Goal: Navigation & Orientation: Find specific page/section

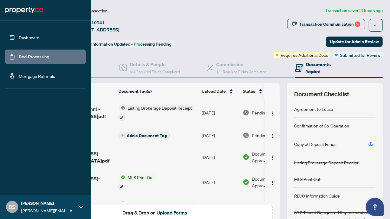
click at [24, 37] on link "Dashboard" at bounding box center [29, 37] width 21 height 5
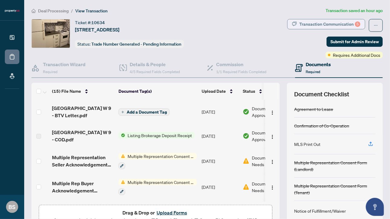
click at [327, 21] on div "Transaction Communication 5" at bounding box center [329, 24] width 61 height 10
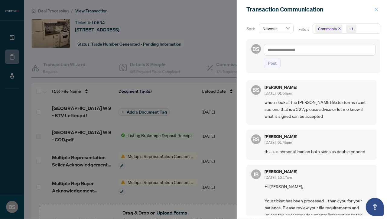
click at [376, 10] on icon "close" at bounding box center [376, 9] width 4 height 4
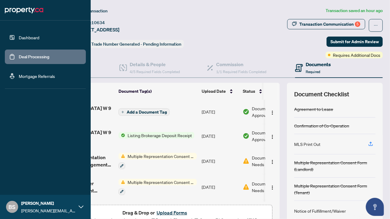
click at [28, 37] on link "Dashboard" at bounding box center [29, 37] width 21 height 5
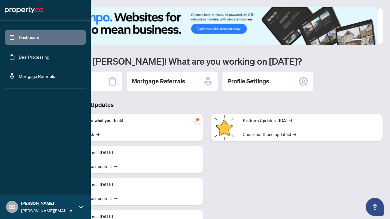
click at [37, 58] on link "Deal Processing" at bounding box center [34, 56] width 31 height 5
